Goal: Obtain resource: Download file/media

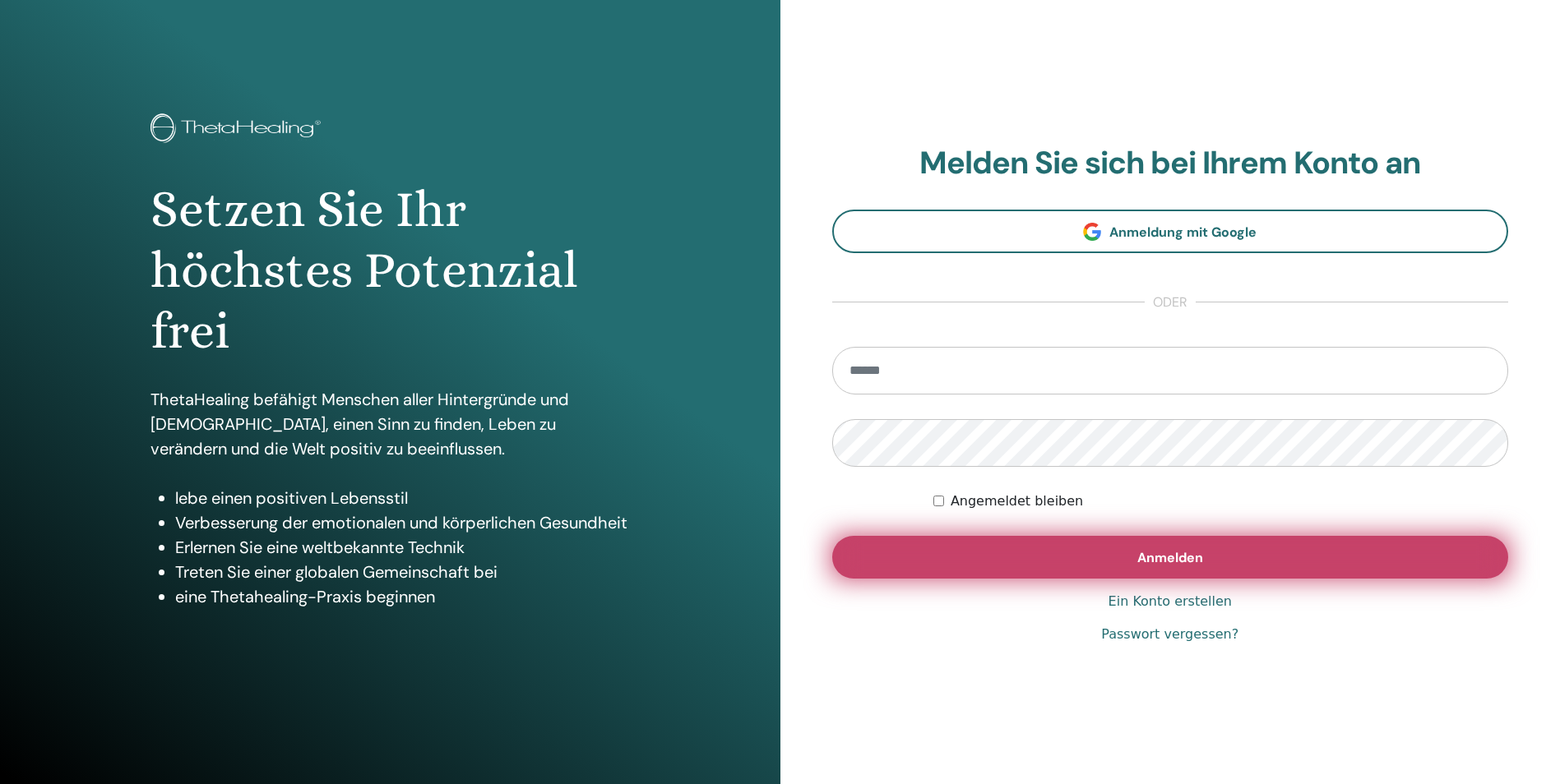
type input "**********"
click at [1165, 546] on button "Anmelden" at bounding box center [1170, 556] width 677 height 43
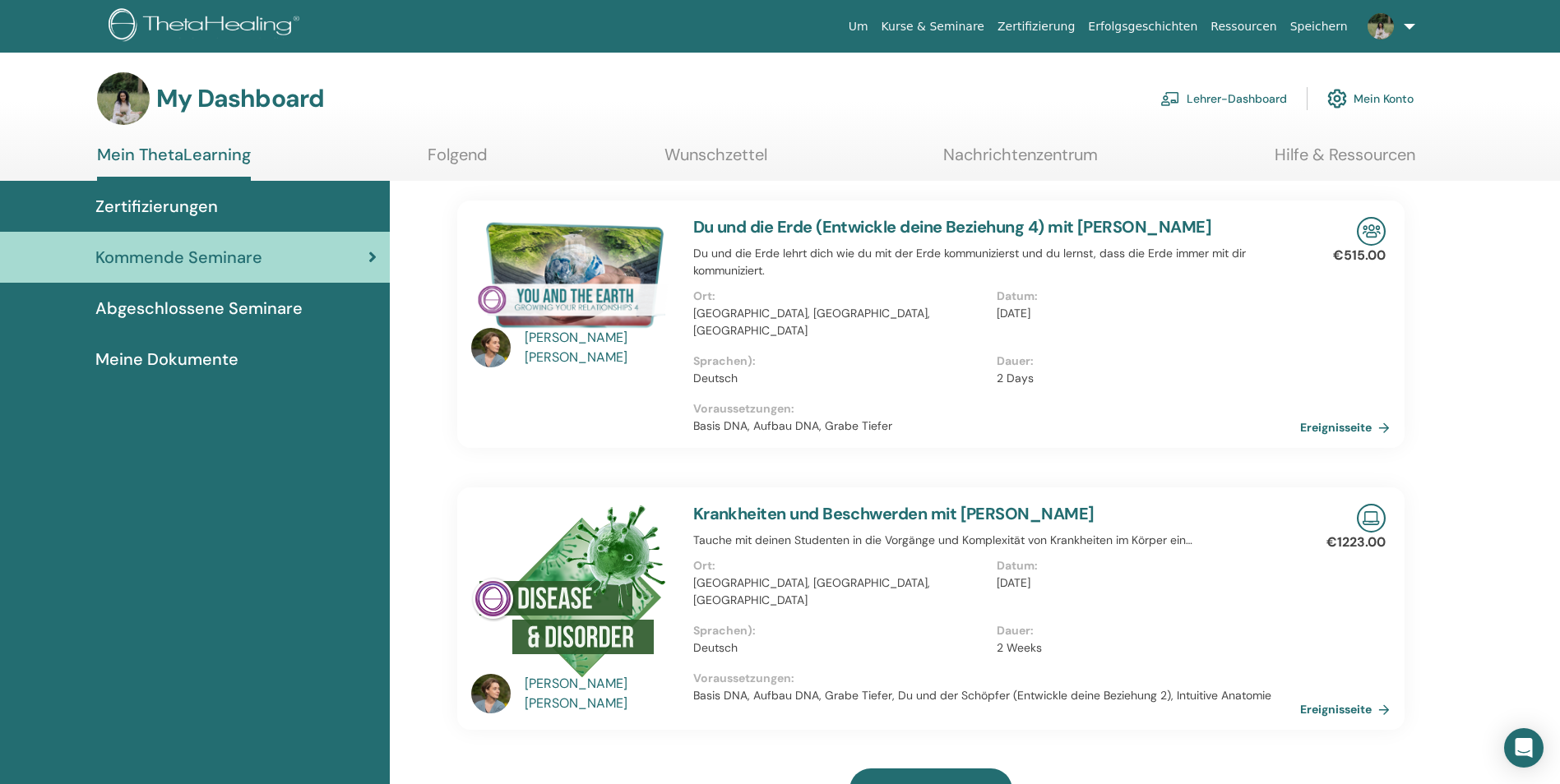
click at [1228, 93] on link "Lehrer-Dashboard" at bounding box center [1223, 98] width 126 height 36
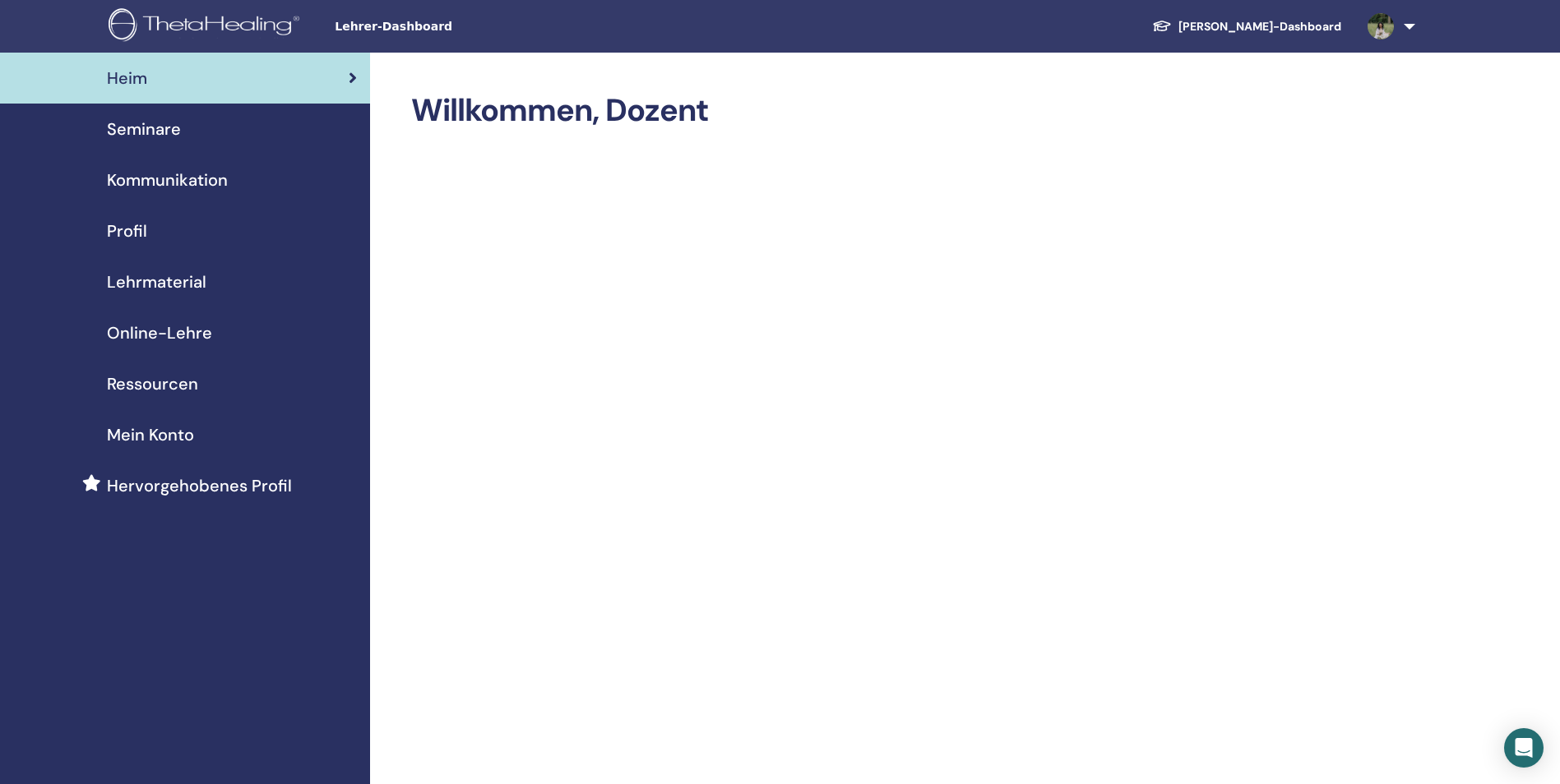
click at [145, 121] on span "Seminare" at bounding box center [144, 128] width 74 height 25
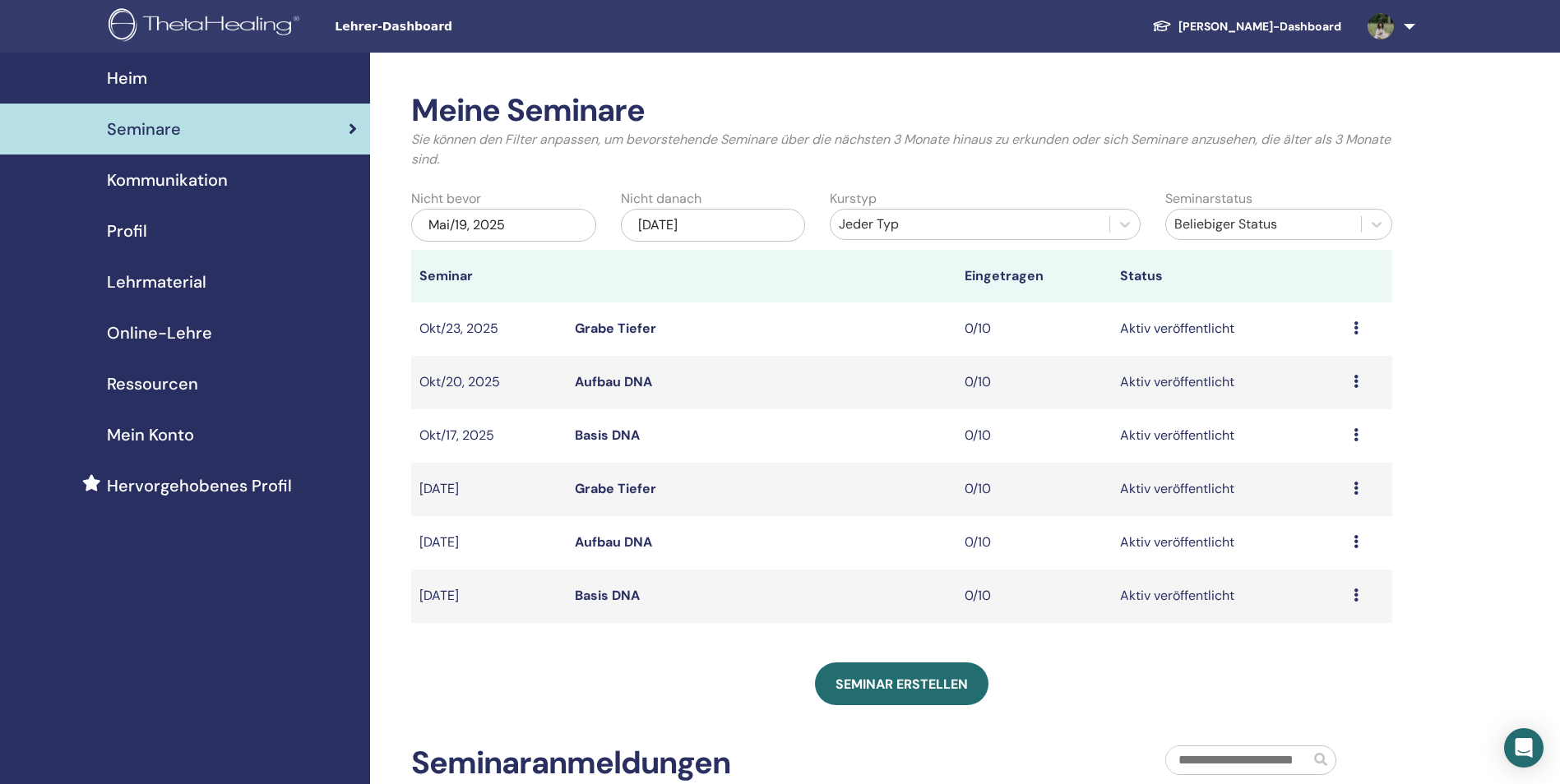
click at [203, 332] on span "Online-Lehre" at bounding box center [160, 333] width 105 height 25
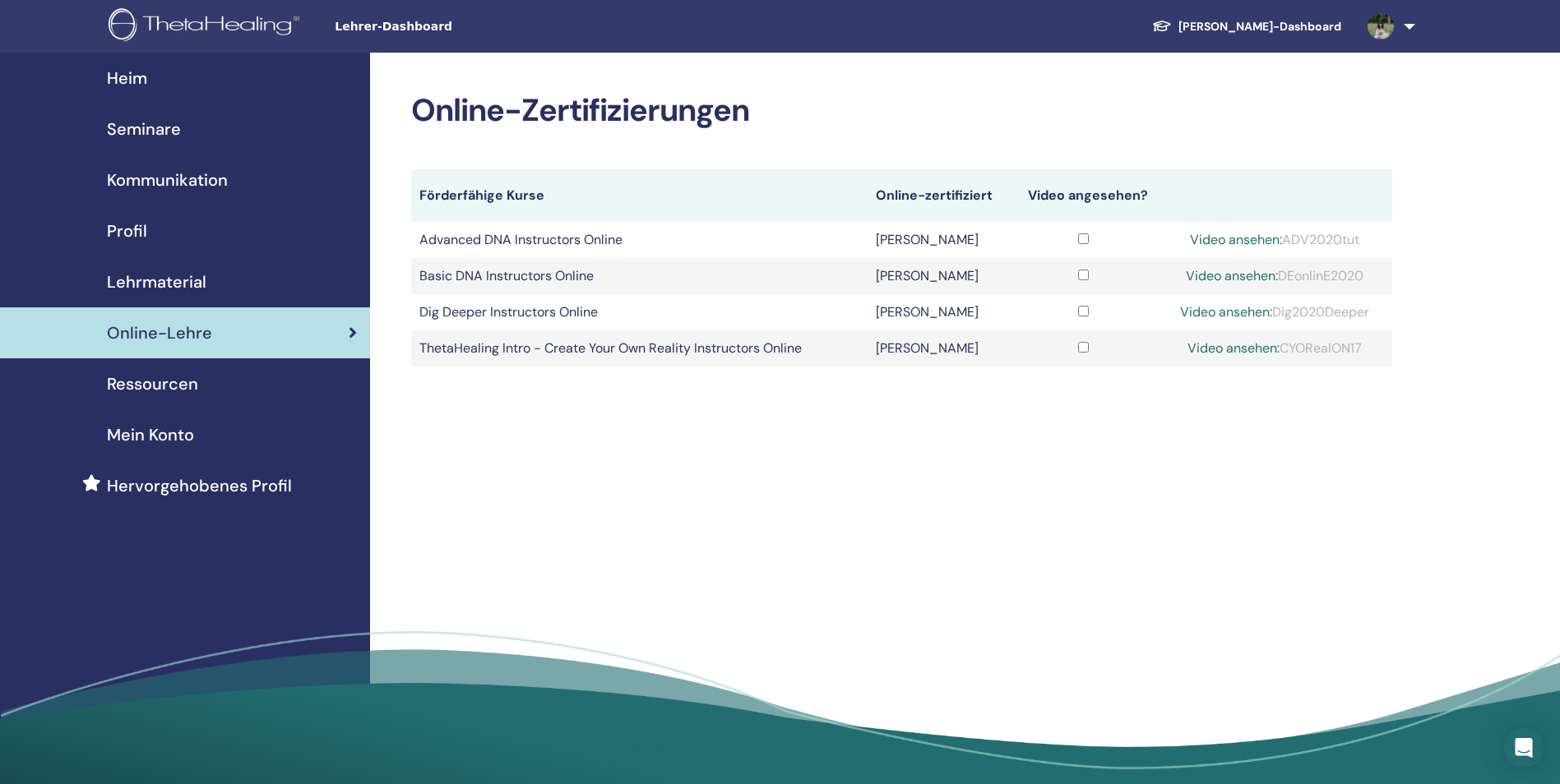
click at [157, 129] on span "Seminare" at bounding box center [144, 128] width 74 height 25
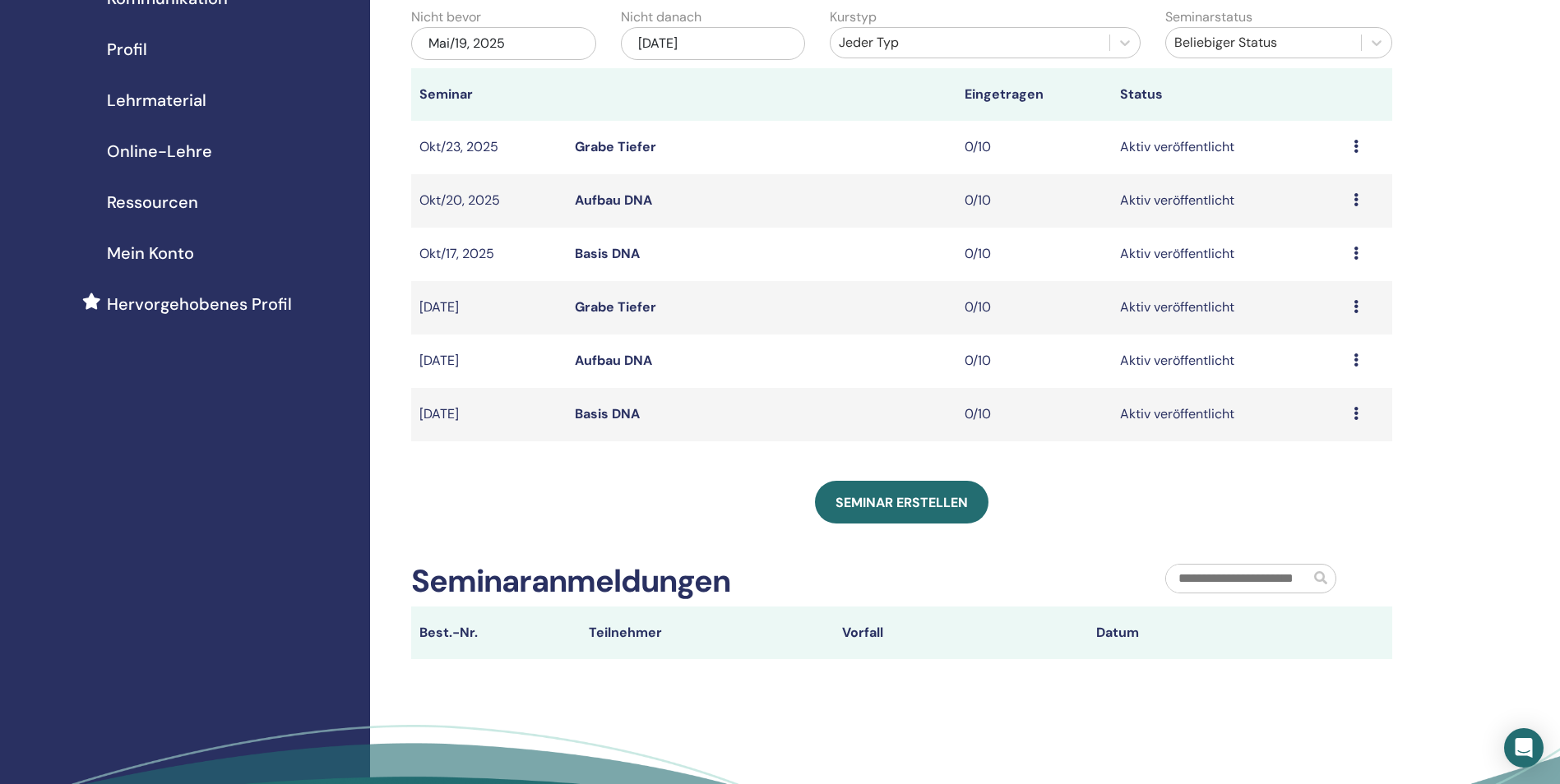
scroll to position [82, 0]
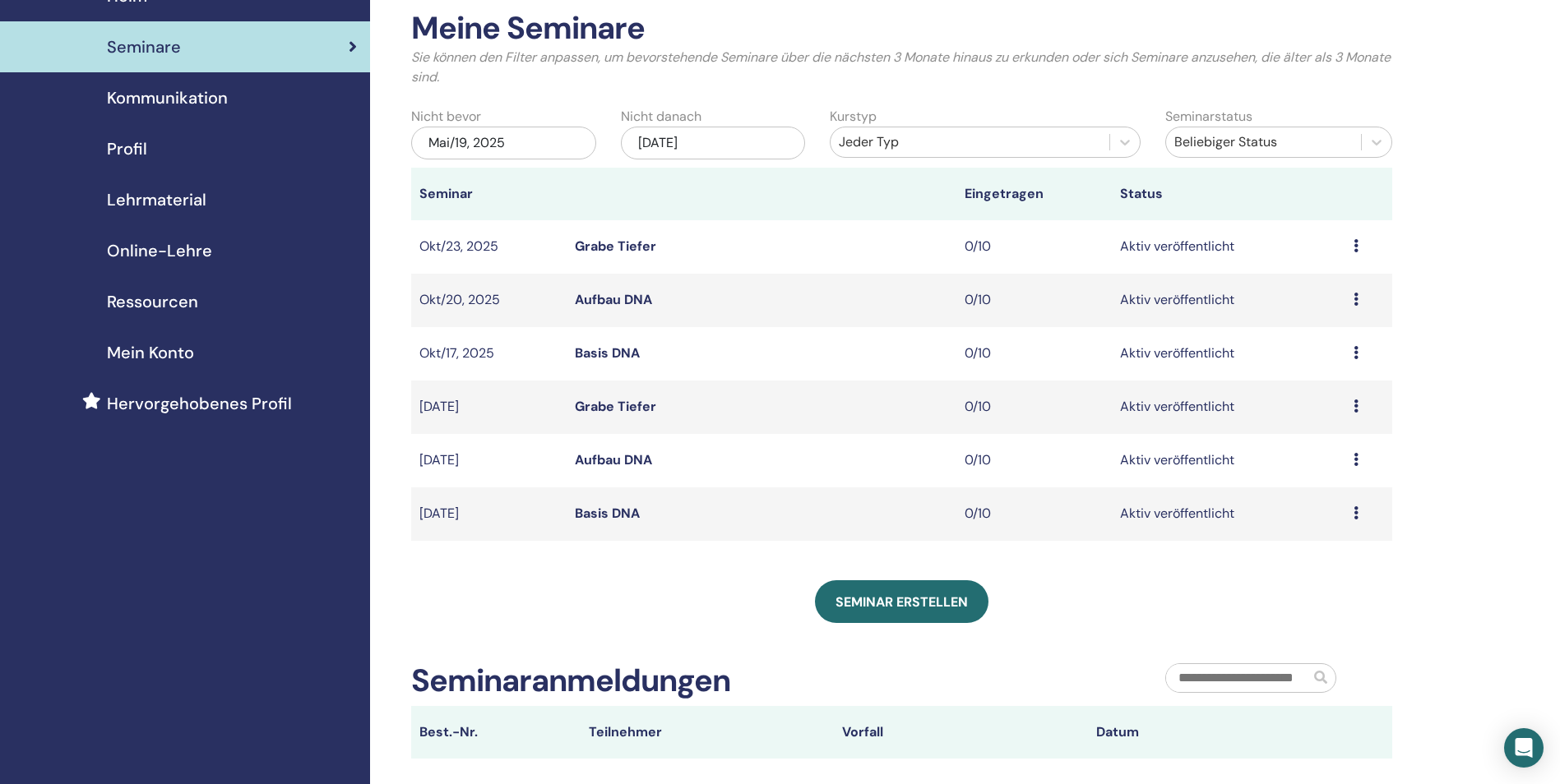
click at [179, 200] on span "Lehrmaterial" at bounding box center [157, 200] width 99 height 25
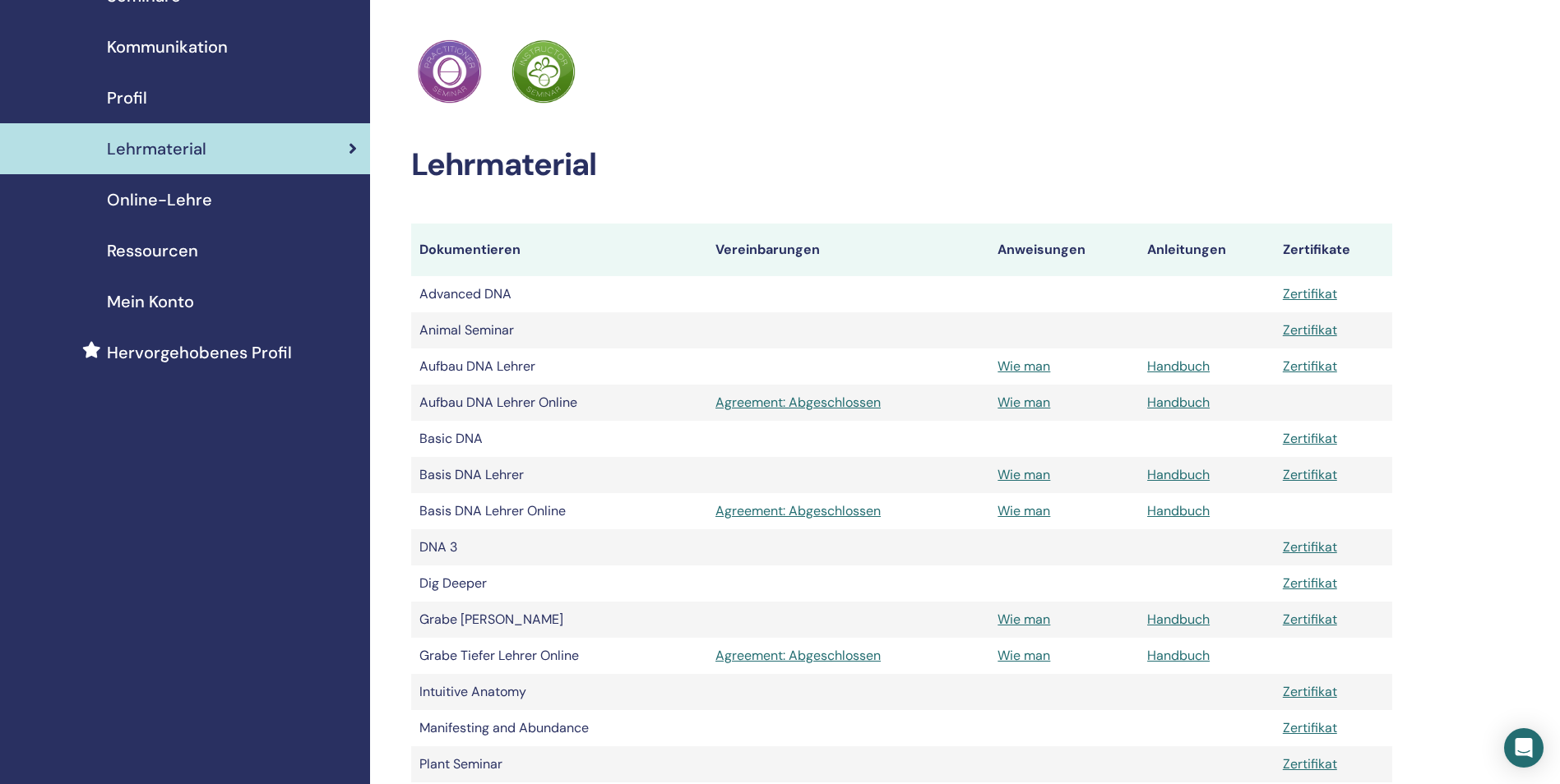
scroll to position [164, 0]
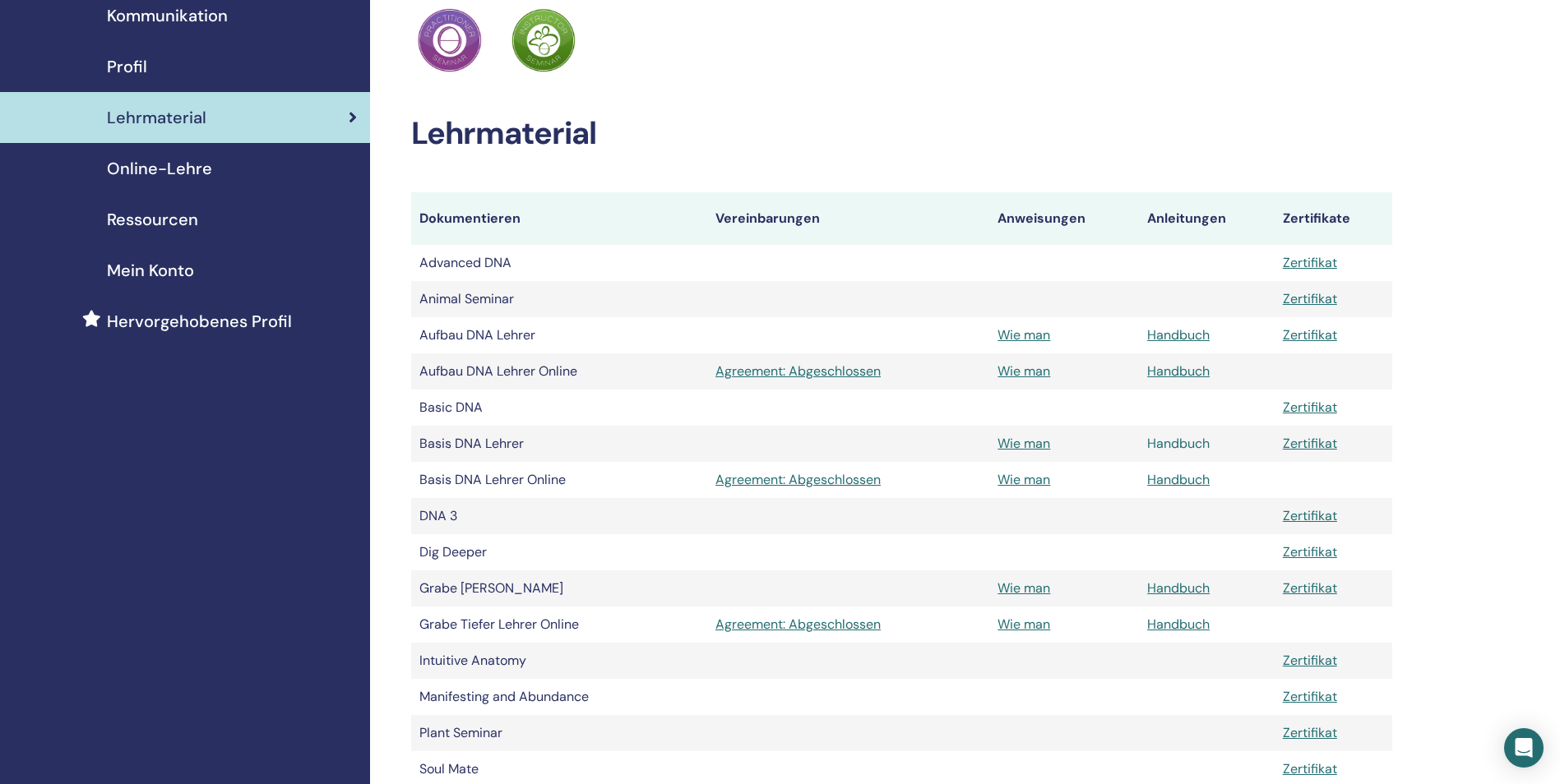
click at [1167, 435] on link "Handbuch" at bounding box center [1178, 443] width 63 height 17
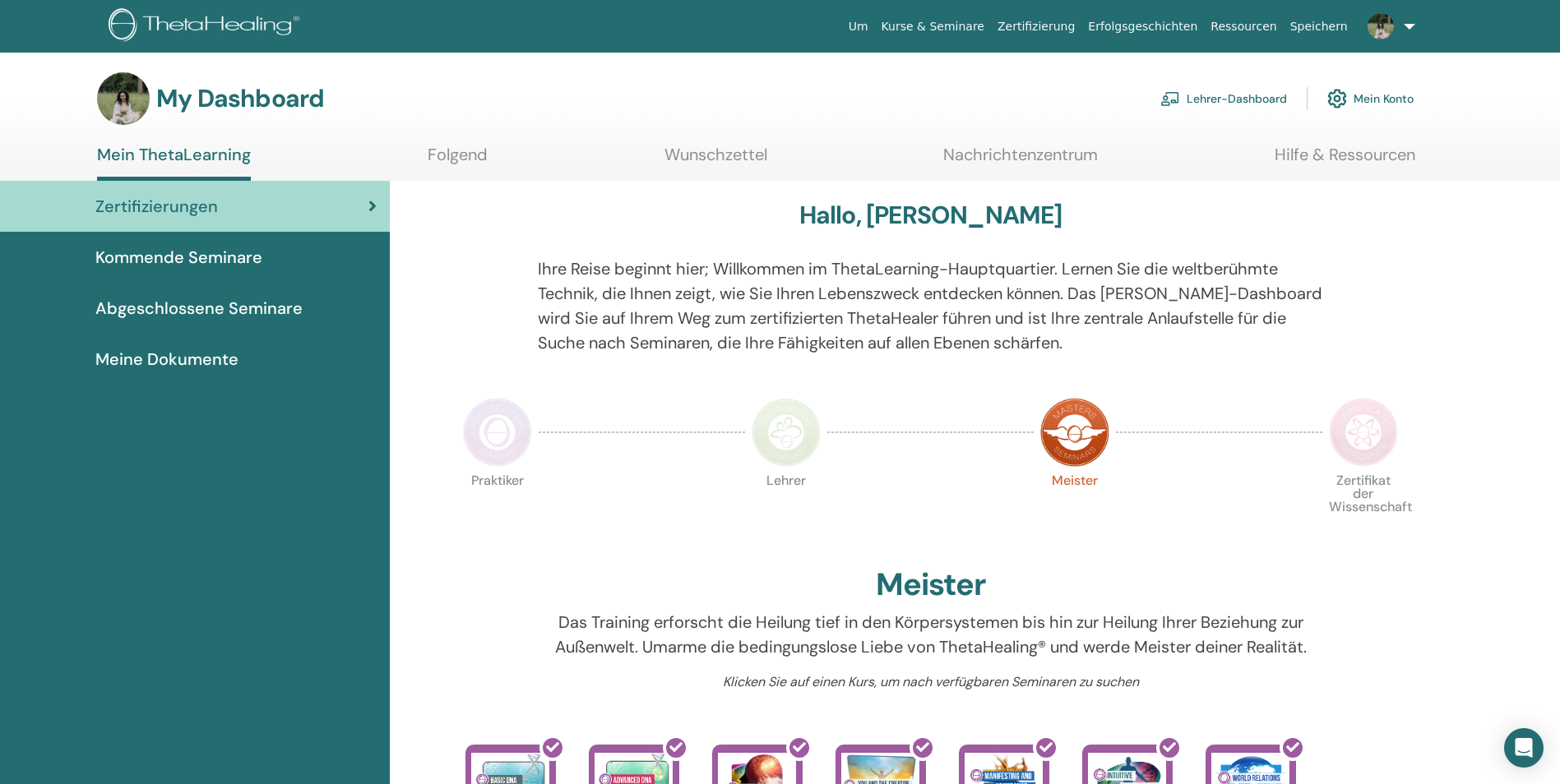
click at [1250, 99] on link "Lehrer-Dashboard" at bounding box center [1223, 98] width 126 height 36
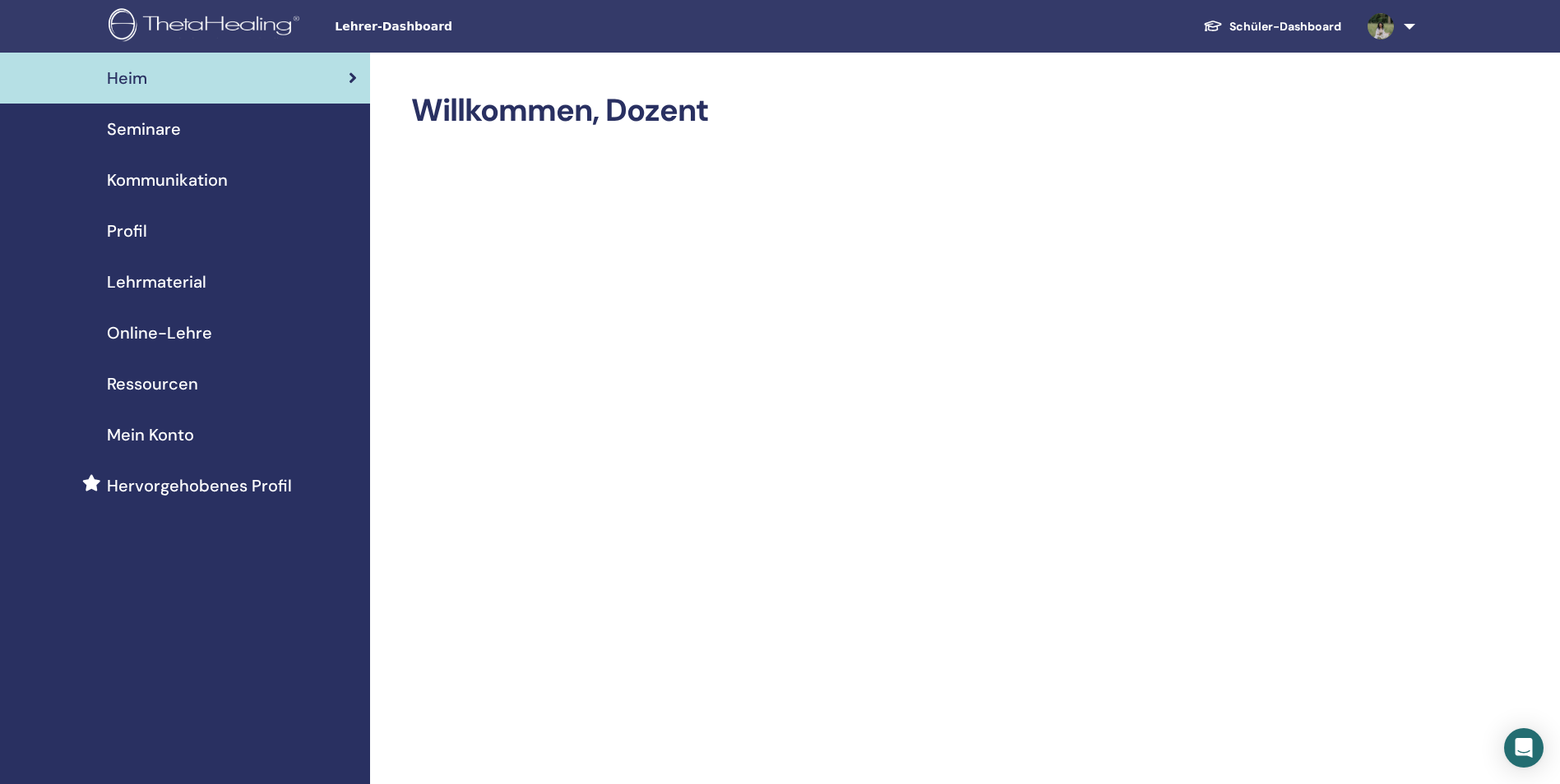
click at [149, 286] on span "Lehrmaterial" at bounding box center [157, 281] width 99 height 25
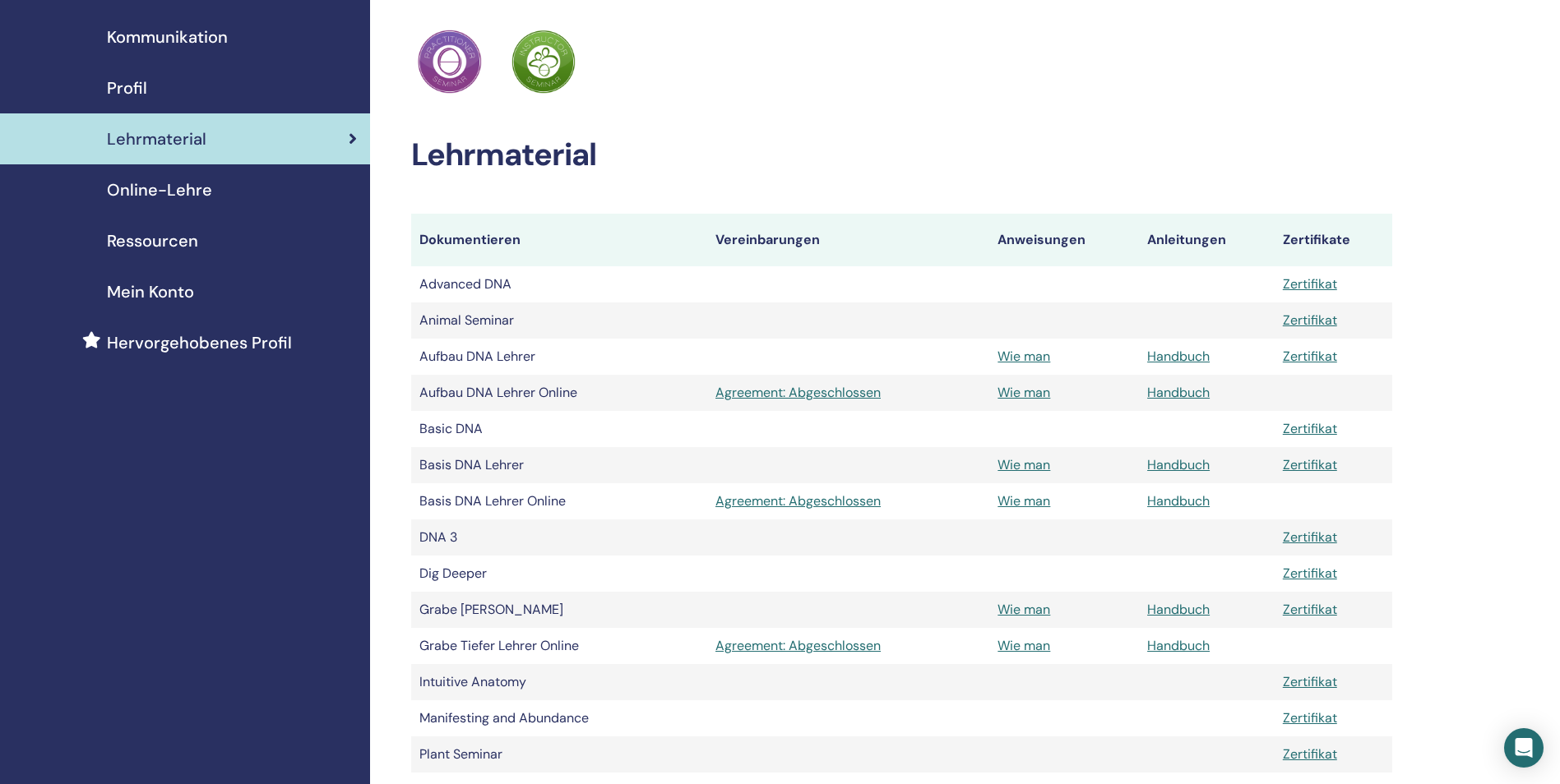
scroll to position [164, 0]
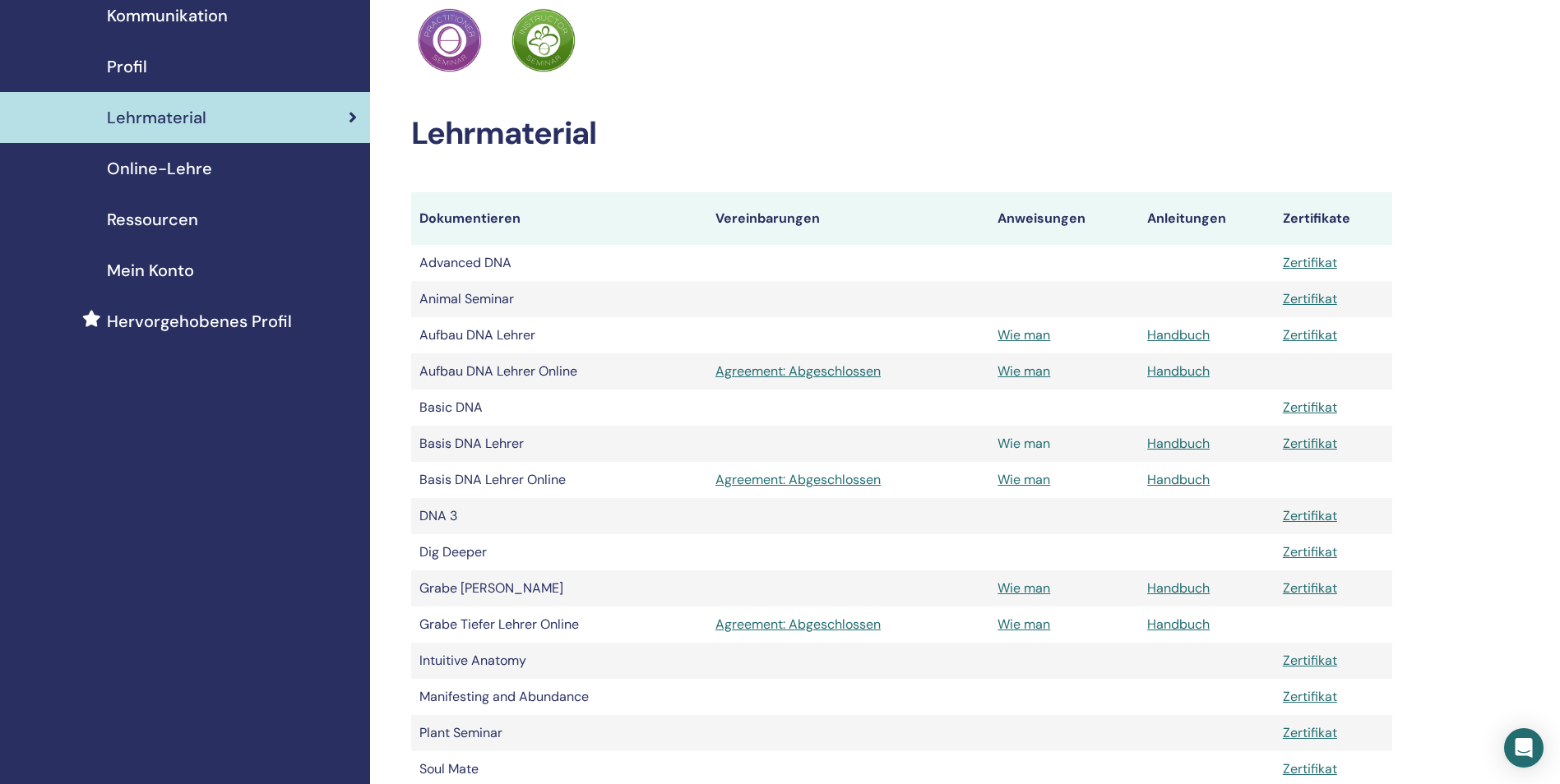
click at [1013, 441] on link "Wie man" at bounding box center [1024, 443] width 53 height 17
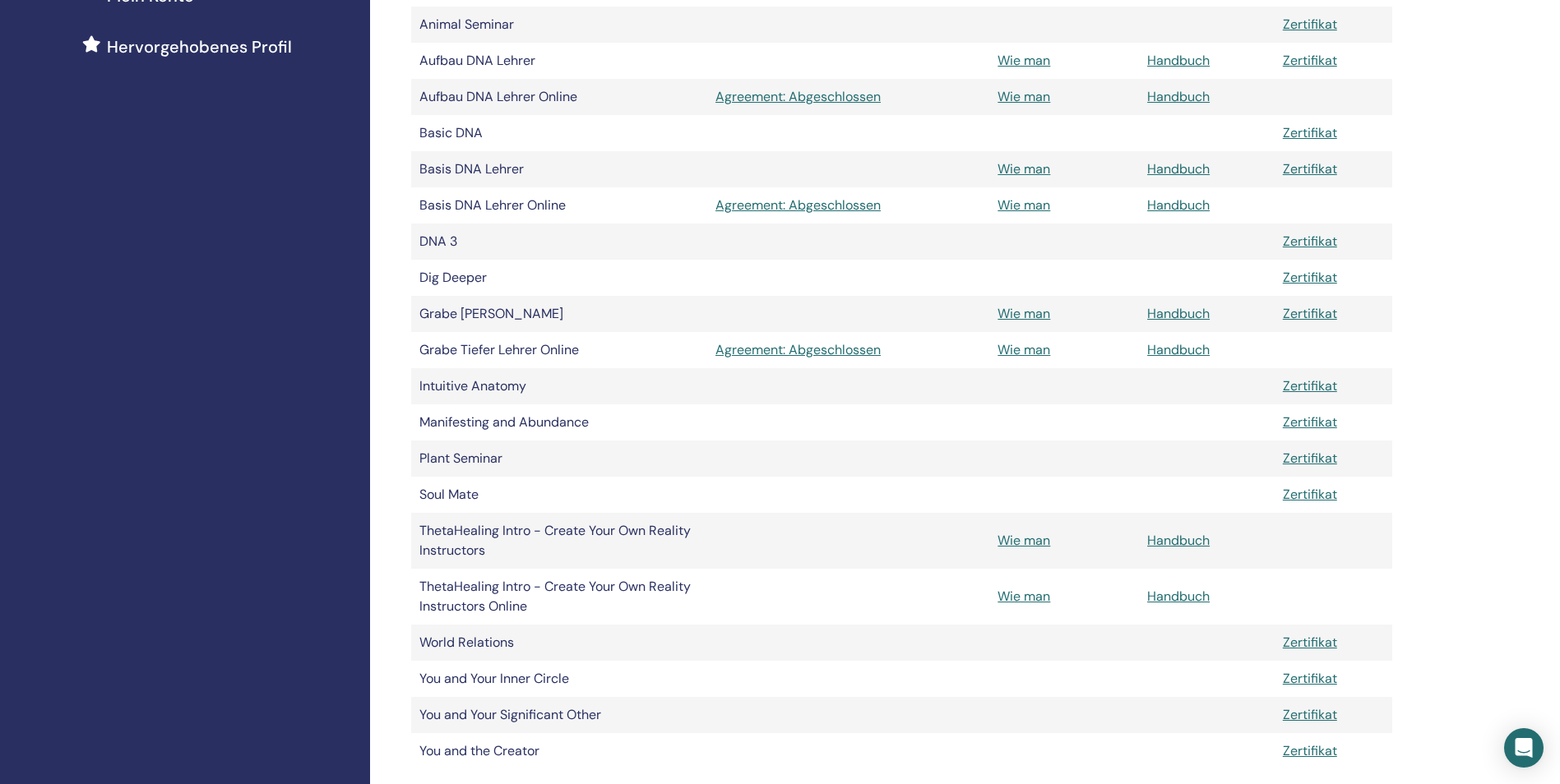
scroll to position [411, 0]
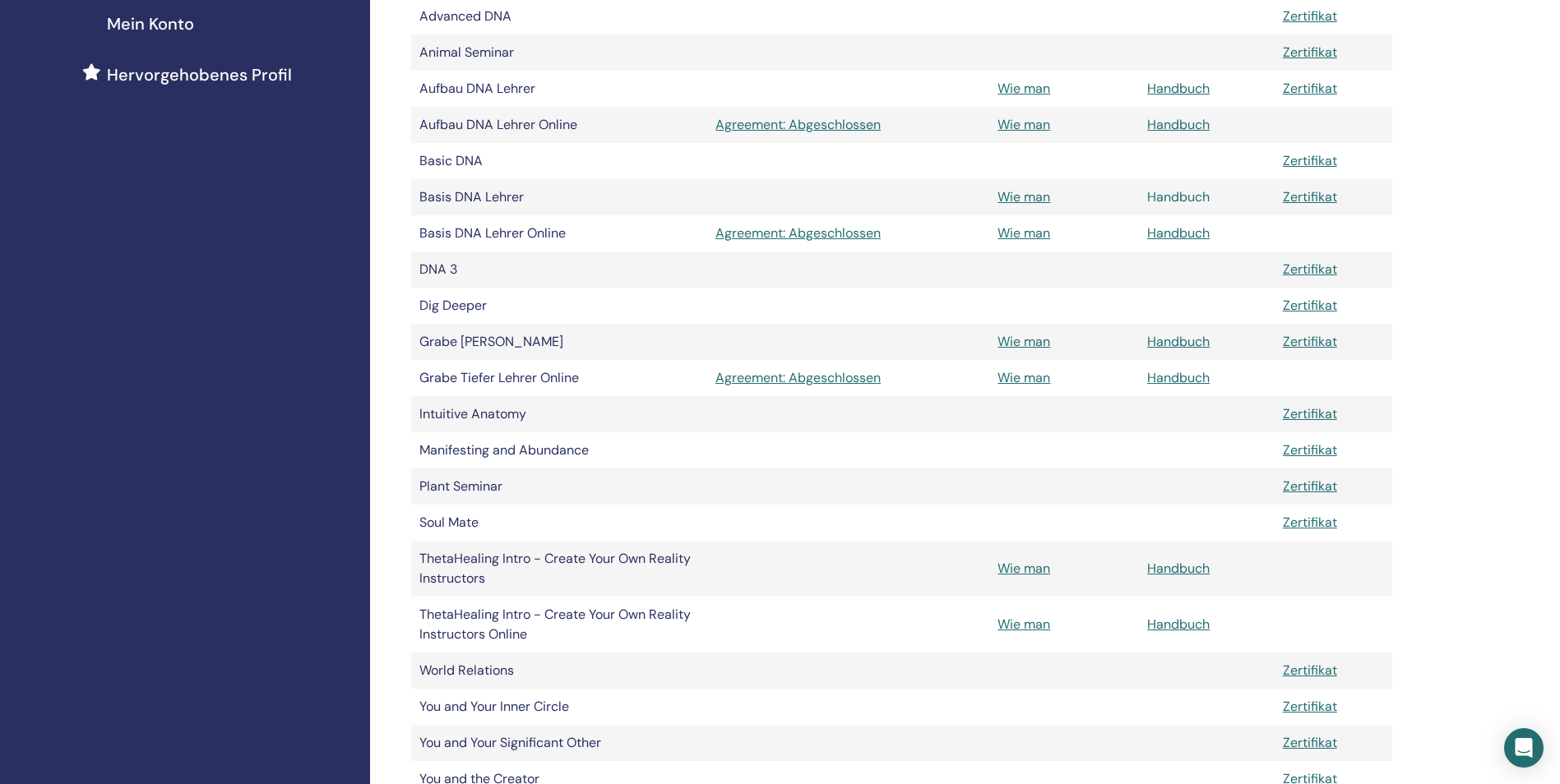
click at [1184, 190] on link "Handbuch" at bounding box center [1178, 196] width 63 height 17
